Goal: Navigation & Orientation: Find specific page/section

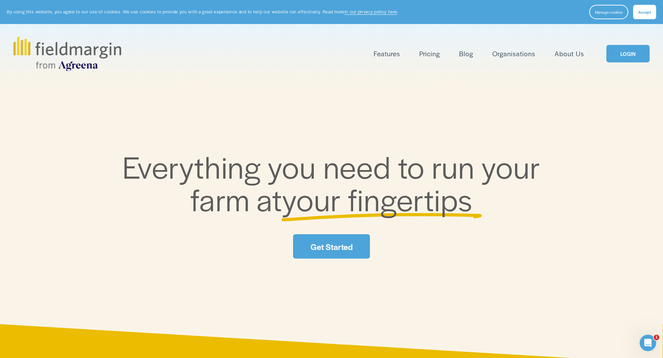
click at [624, 55] on link "LOGIN" at bounding box center [627, 53] width 43 height 17
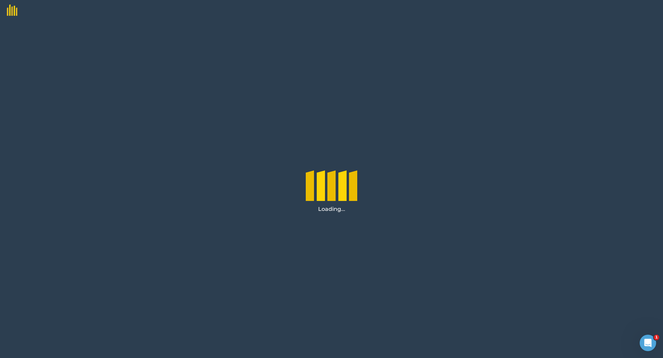
click at [11, 10] on img at bounding box center [8, 8] width 17 height 16
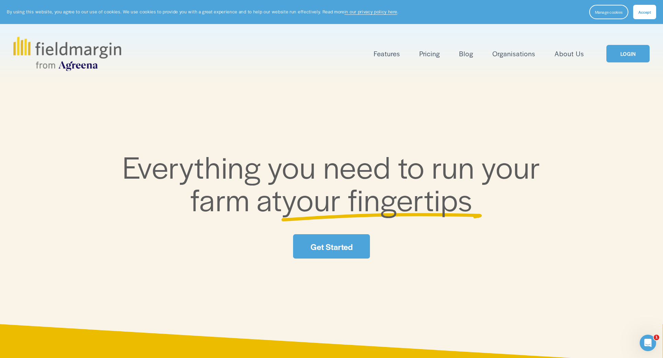
click at [624, 56] on link "LOGIN" at bounding box center [627, 53] width 43 height 17
click at [623, 57] on link "LOGIN" at bounding box center [627, 53] width 43 height 17
click at [610, 15] on button "Manage cookies" at bounding box center [608, 12] width 39 height 14
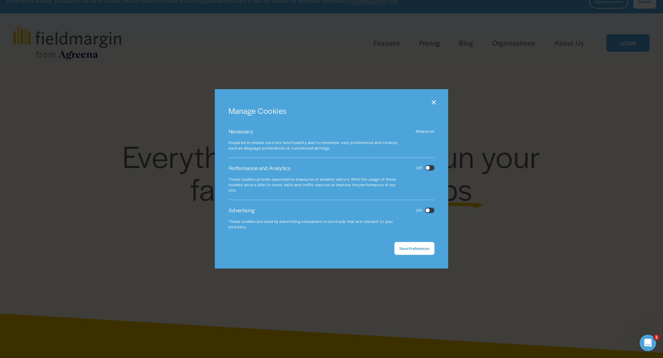
scroll to position [12, 0]
click at [415, 248] on span "Save Preferences" at bounding box center [414, 248] width 30 height 5
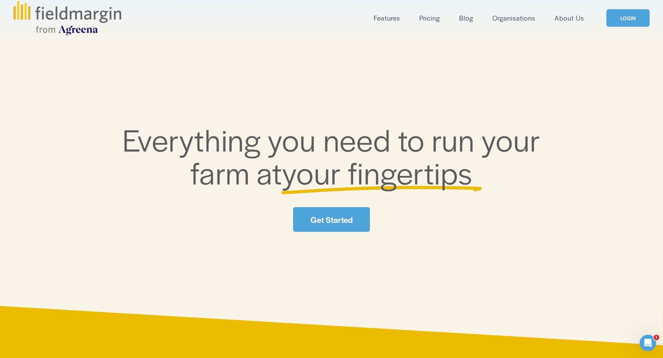
scroll to position [0, 0]
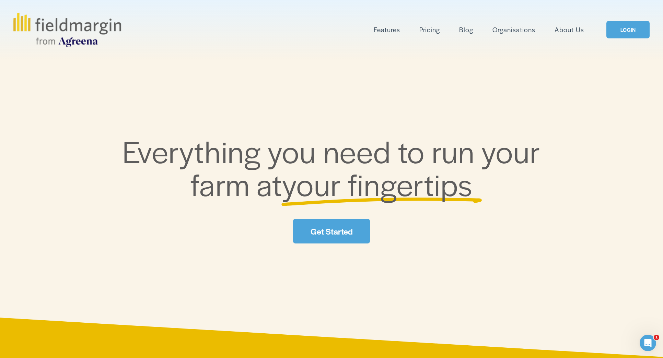
click at [630, 27] on link "LOGIN" at bounding box center [627, 29] width 43 height 17
click at [393, 32] on span "Features" at bounding box center [387, 30] width 26 height 10
click at [0, 0] on span "Mapping" at bounding box center [0, 0] width 0 height 0
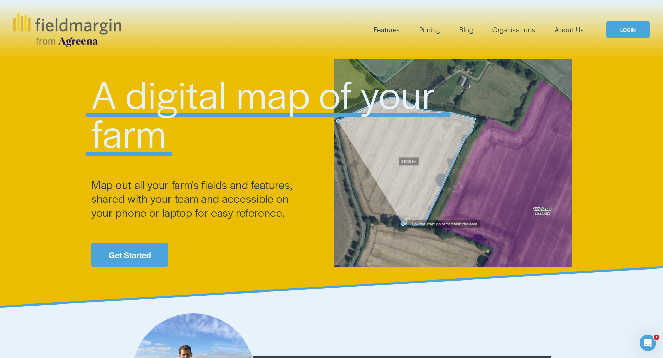
click at [627, 26] on link "LOGIN" at bounding box center [627, 29] width 43 height 17
click at [432, 29] on link "Pricing" at bounding box center [429, 29] width 21 height 11
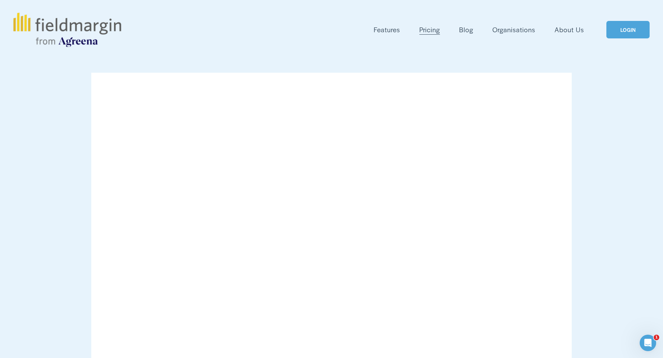
click at [630, 31] on link "LOGIN" at bounding box center [627, 29] width 43 height 17
click at [647, 334] on div "Open Intercom Messenger" at bounding box center [646, 342] width 23 height 23
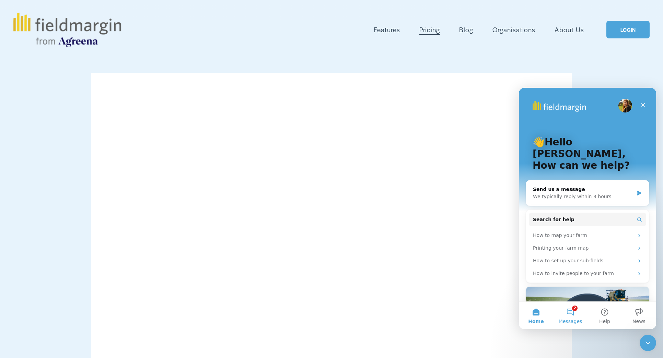
click at [570, 315] on button "2 Messages" at bounding box center [570, 315] width 34 height 27
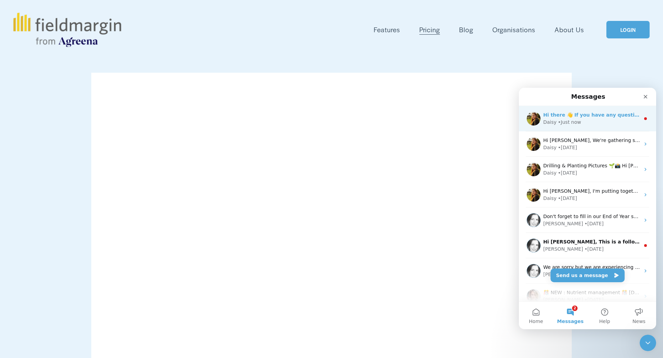
click at [589, 125] on div "Daisy • Just now" at bounding box center [591, 122] width 97 height 7
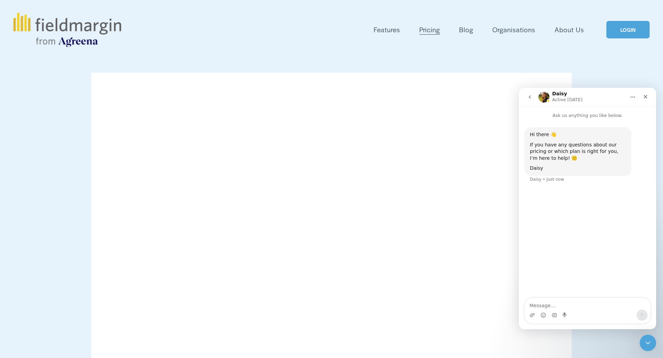
click at [632, 30] on link "LOGIN" at bounding box center [627, 29] width 43 height 17
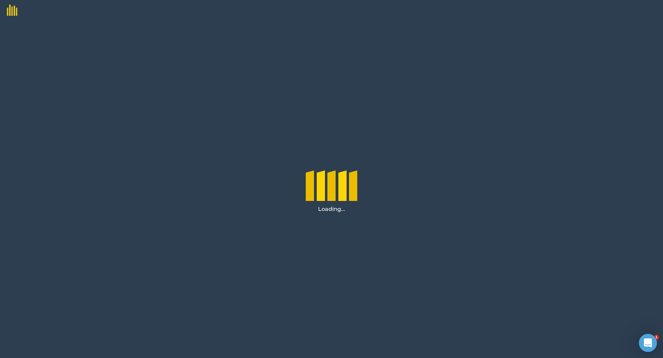
click at [650, 345] on icon "Open Intercom Messenger" at bounding box center [648, 343] width 8 height 9
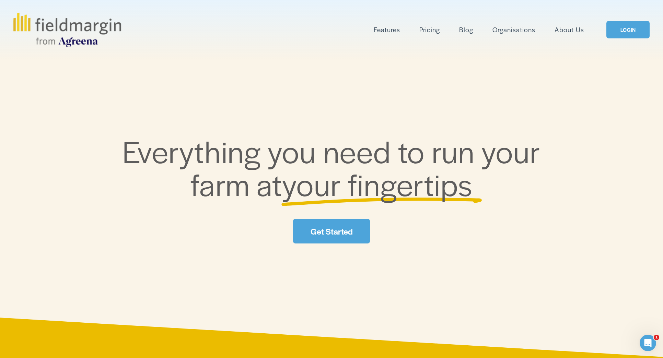
click at [612, 32] on link "LOGIN" at bounding box center [627, 29] width 43 height 17
click at [466, 32] on link "Blog" at bounding box center [466, 29] width 14 height 11
